Goal: Transaction & Acquisition: Purchase product/service

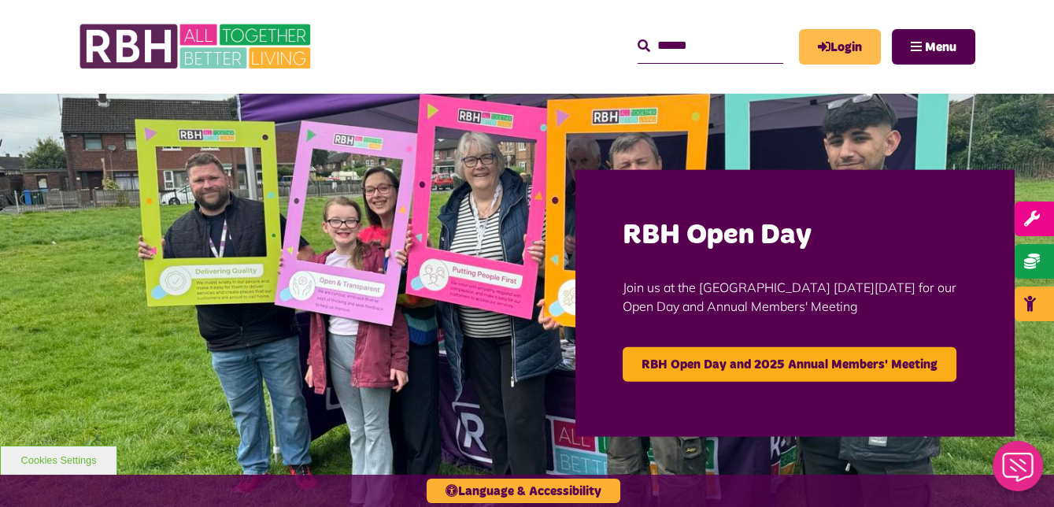
click at [858, 45] on link "Login" at bounding box center [840, 46] width 82 height 35
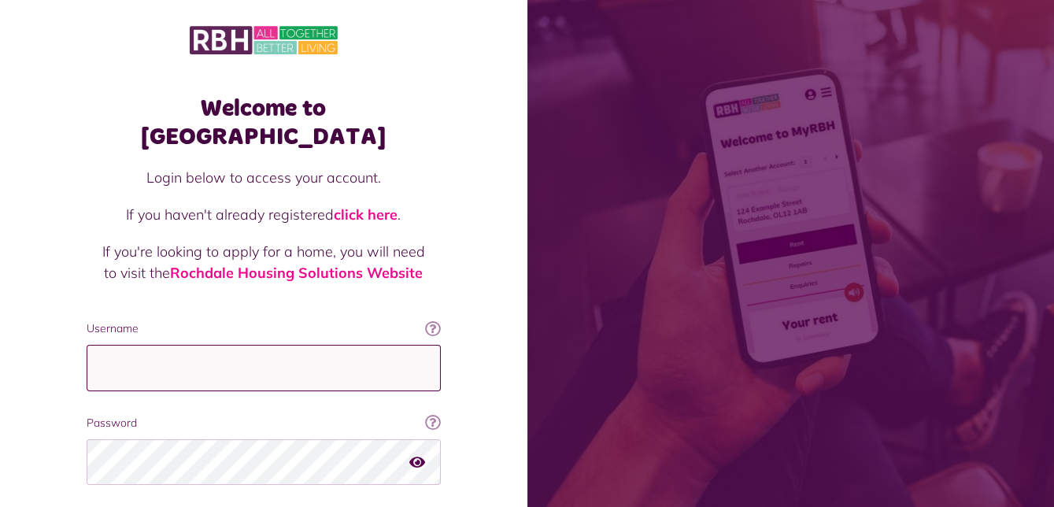
click at [331, 345] on input "Username" at bounding box center [264, 368] width 354 height 46
type input "**********"
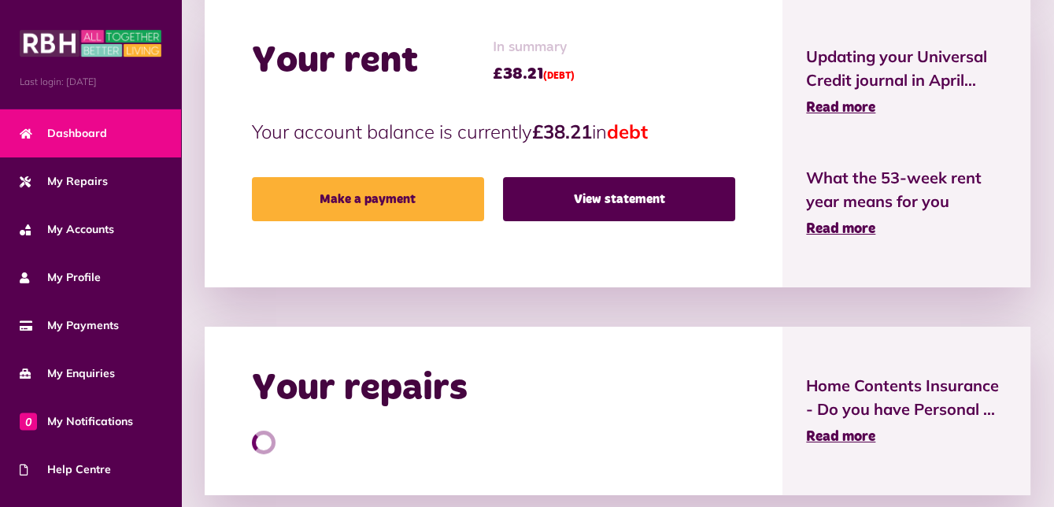
scroll to position [515, 0]
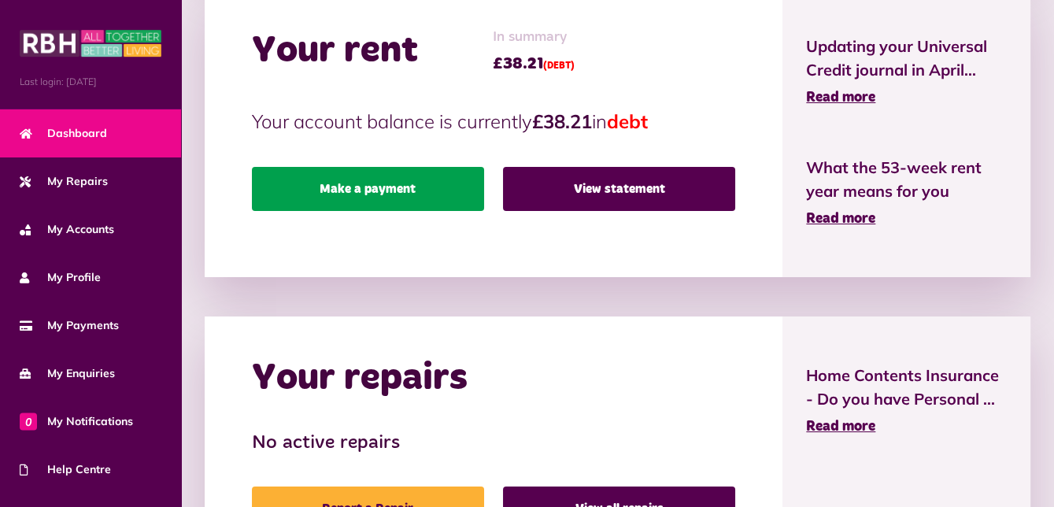
click at [432, 186] on link "Make a payment" at bounding box center [368, 189] width 232 height 44
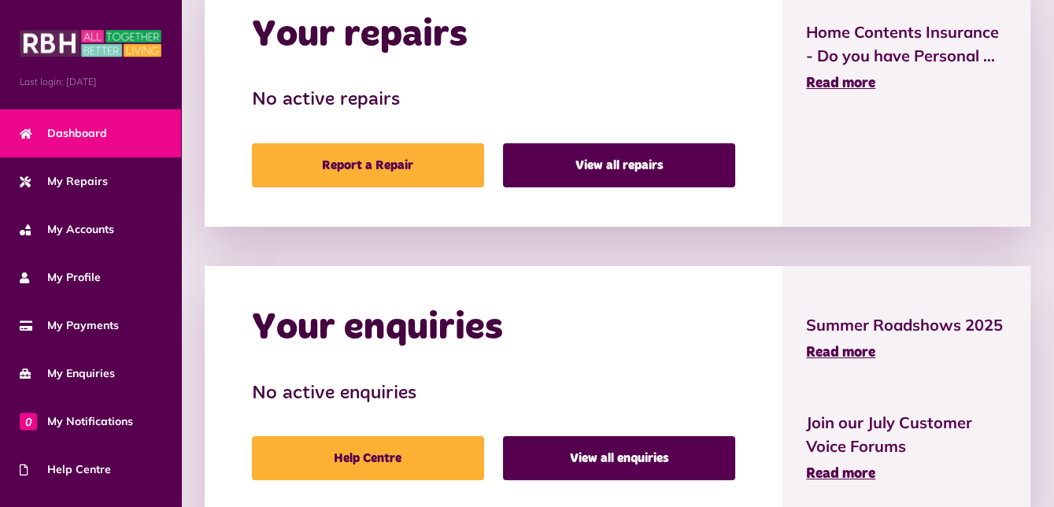
scroll to position [858, 0]
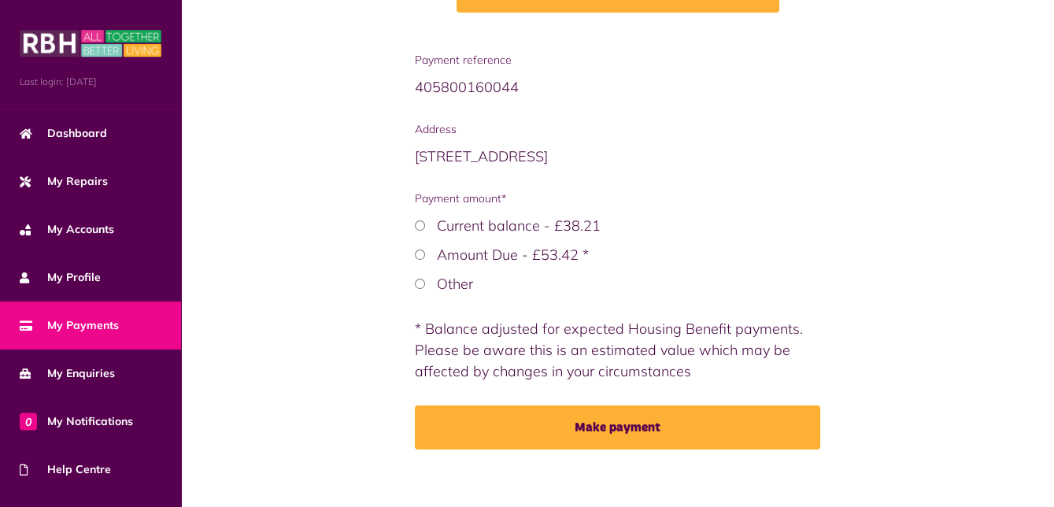
scroll to position [304, 0]
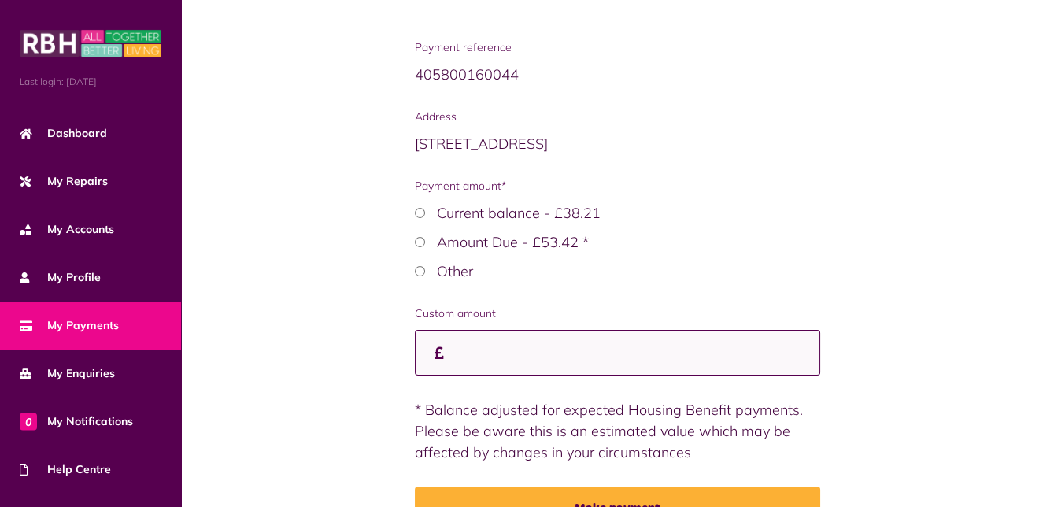
click at [507, 364] on input "Custom amount" at bounding box center [618, 353] width 406 height 46
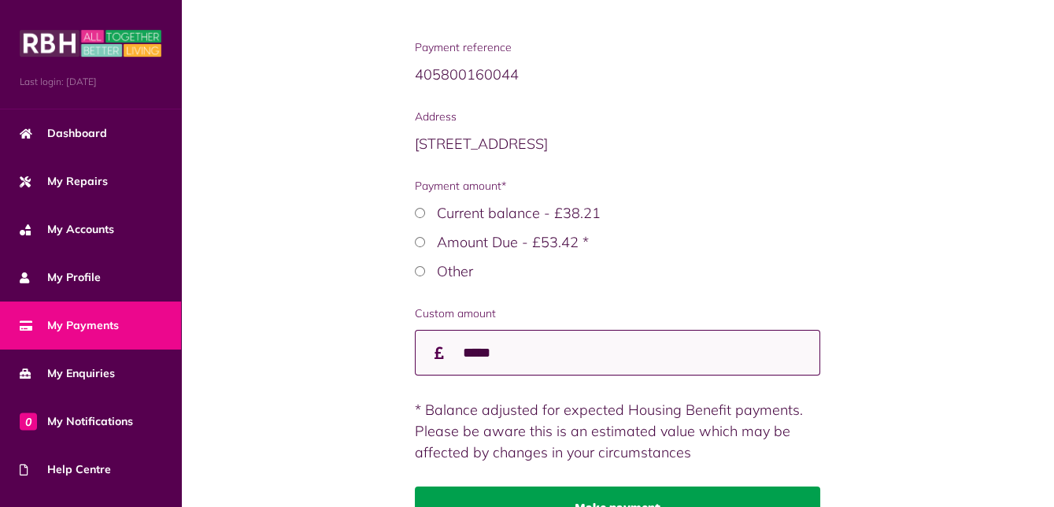
type input "*****"
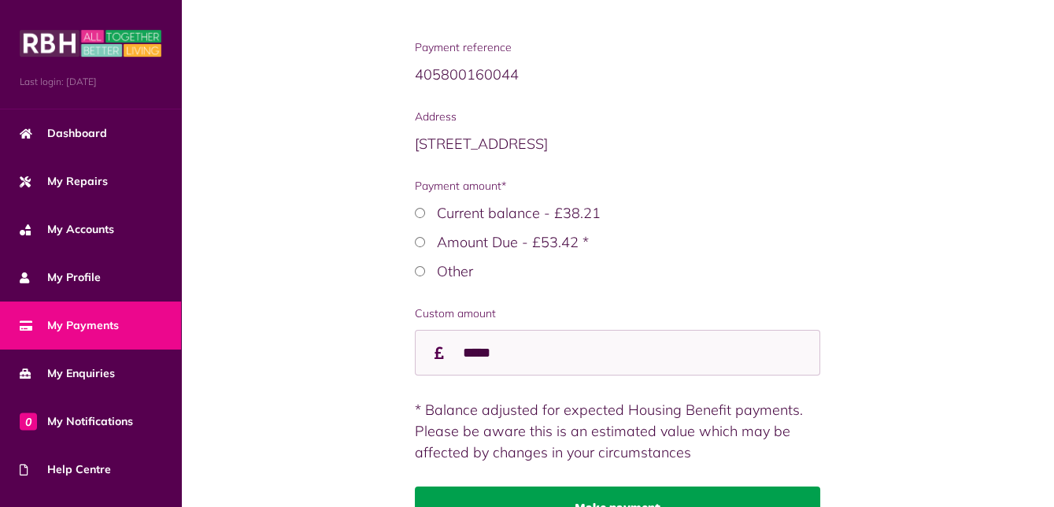
click at [611, 491] on button "Make payment" at bounding box center [618, 509] width 406 height 44
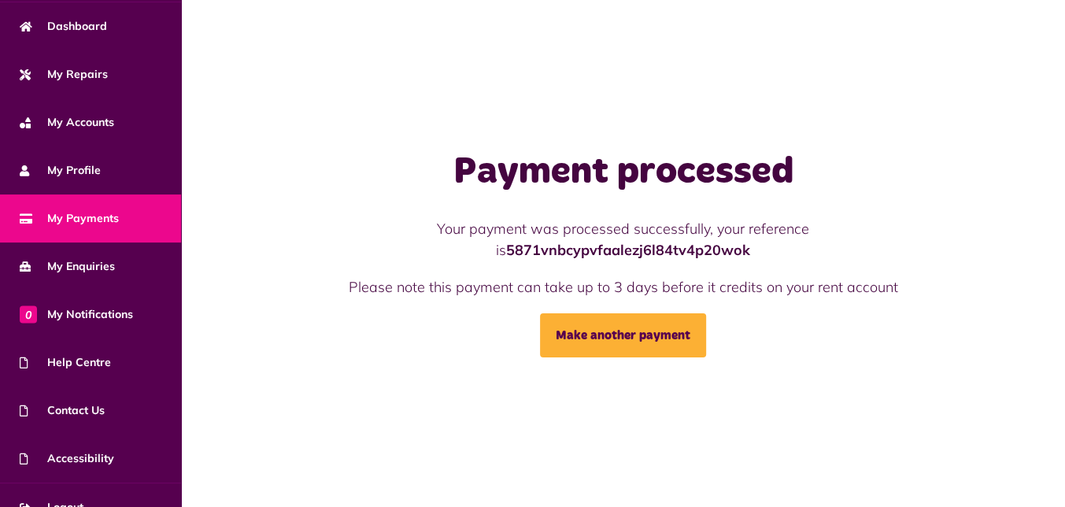
scroll to position [130, 0]
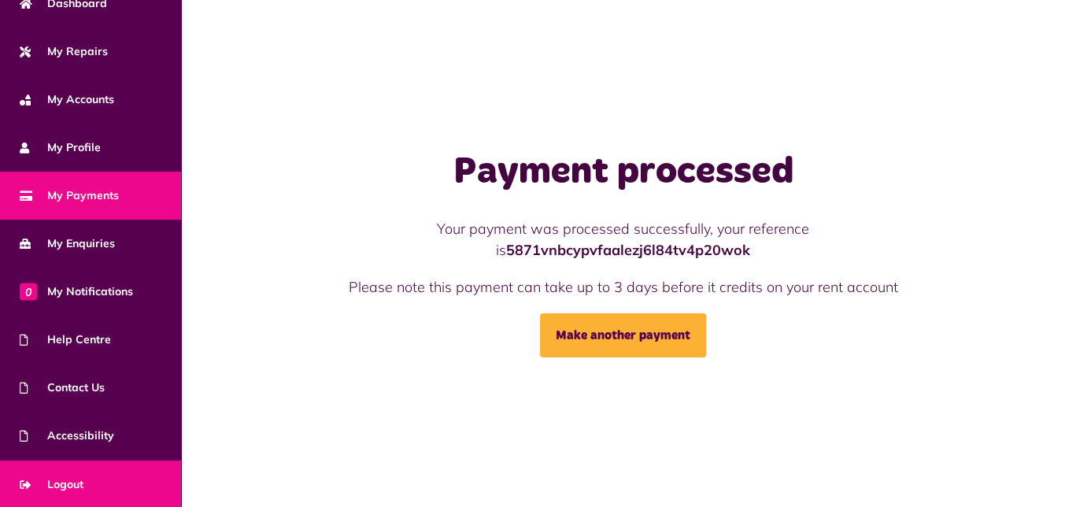
click at [92, 476] on link "Logout" at bounding box center [90, 485] width 181 height 48
